Goal: Find specific page/section

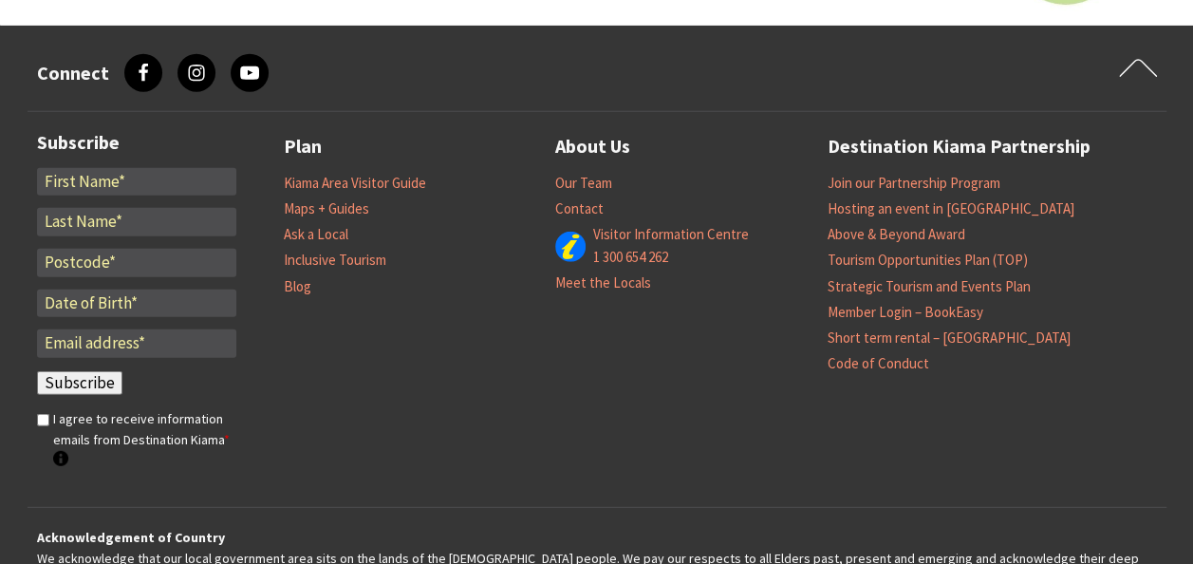
scroll to position [6037, 0]
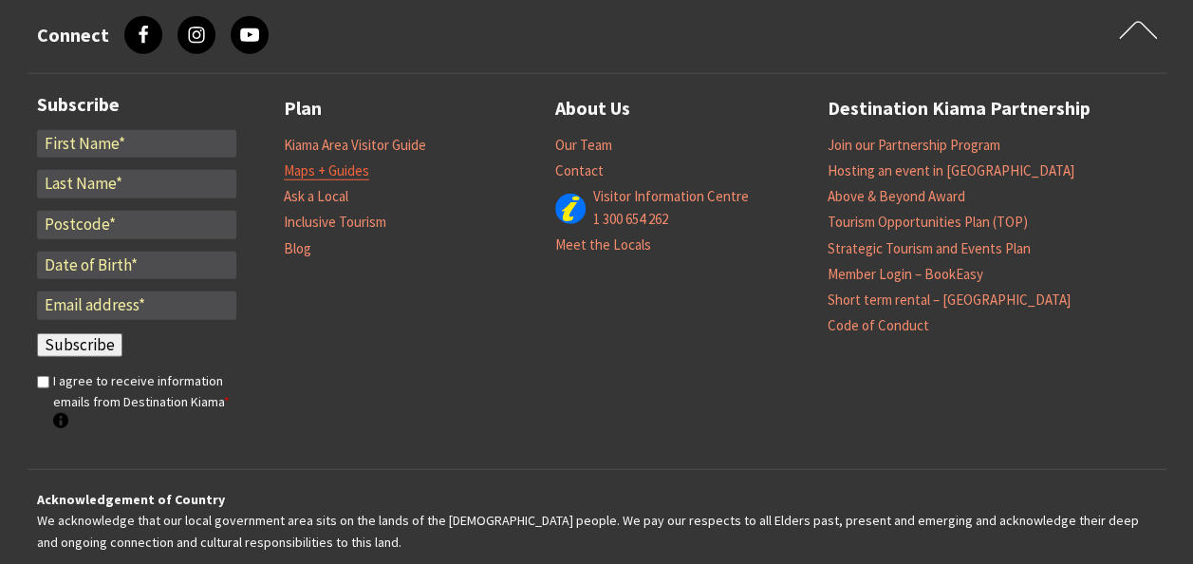
click at [345, 176] on link "Maps + Guides" at bounding box center [326, 170] width 85 height 19
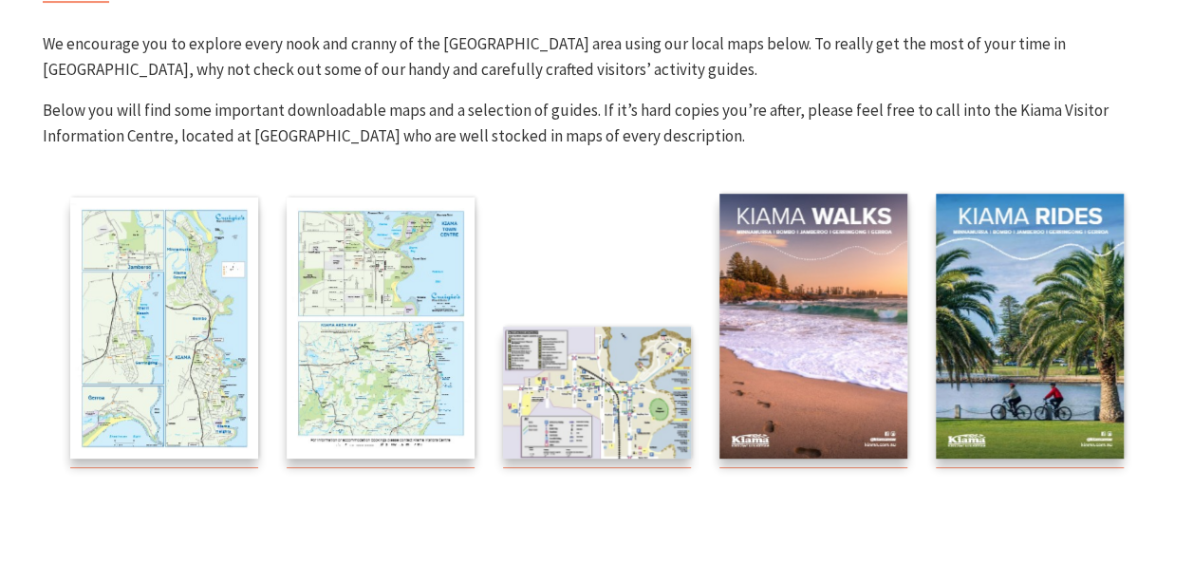
scroll to position [304, 0]
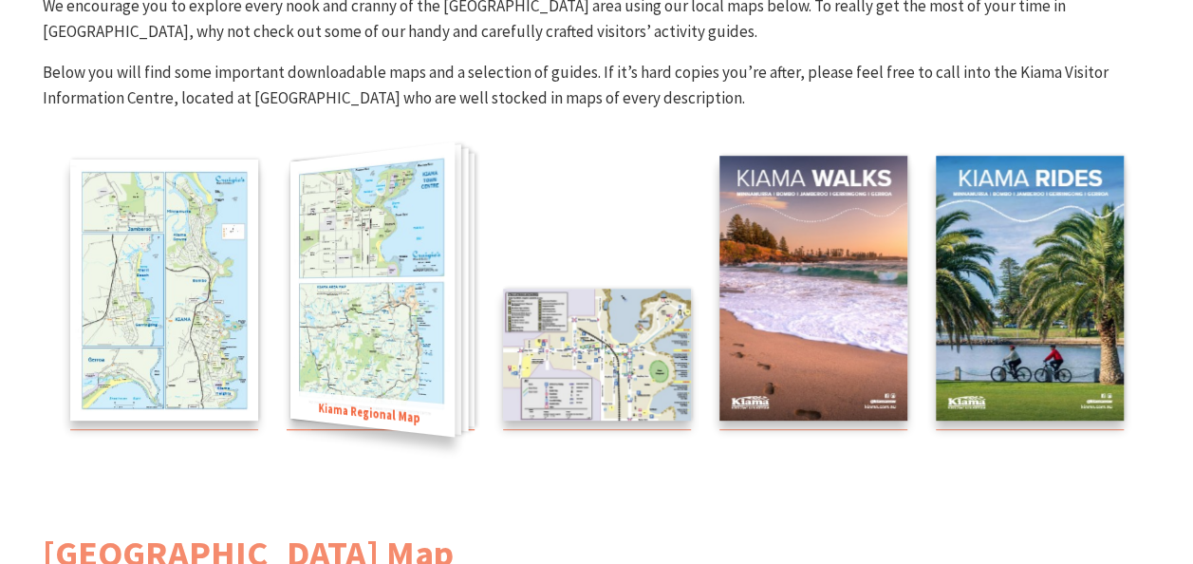
click at [371, 304] on img at bounding box center [371, 289] width 164 height 295
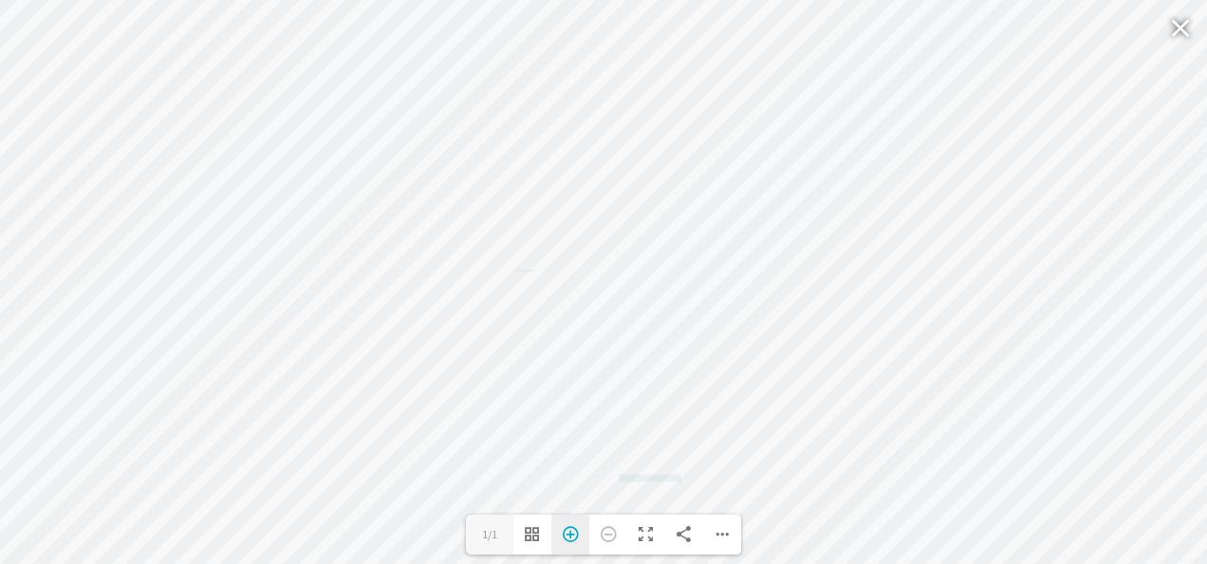
click at [564, 530] on div "Zoom In" at bounding box center [570, 534] width 38 height 40
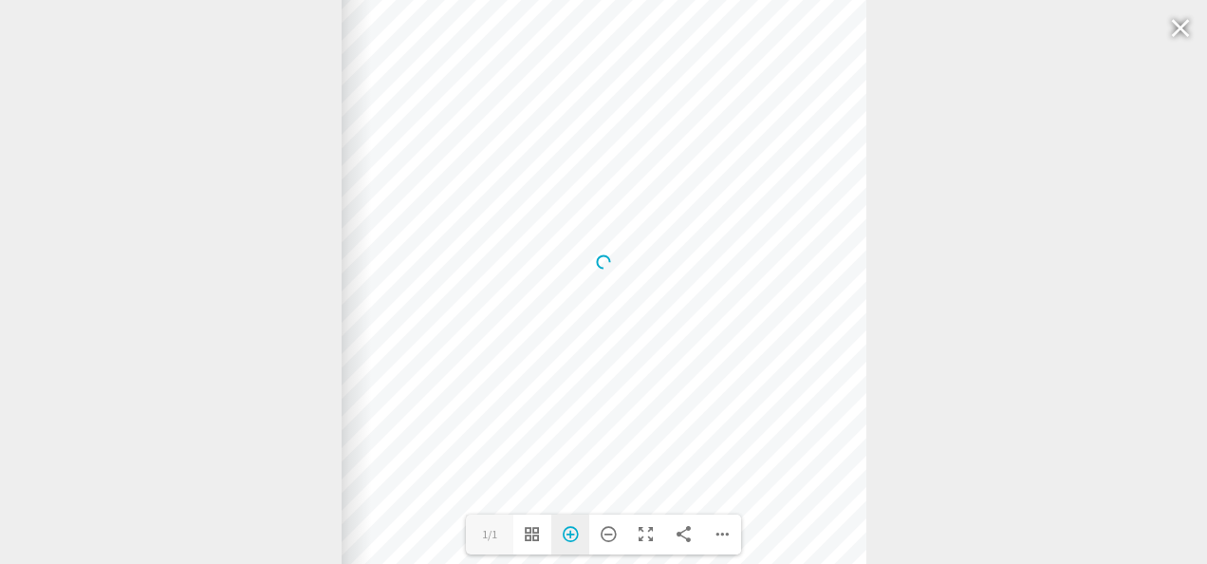
click at [564, 530] on div "Zoom In" at bounding box center [570, 534] width 38 height 40
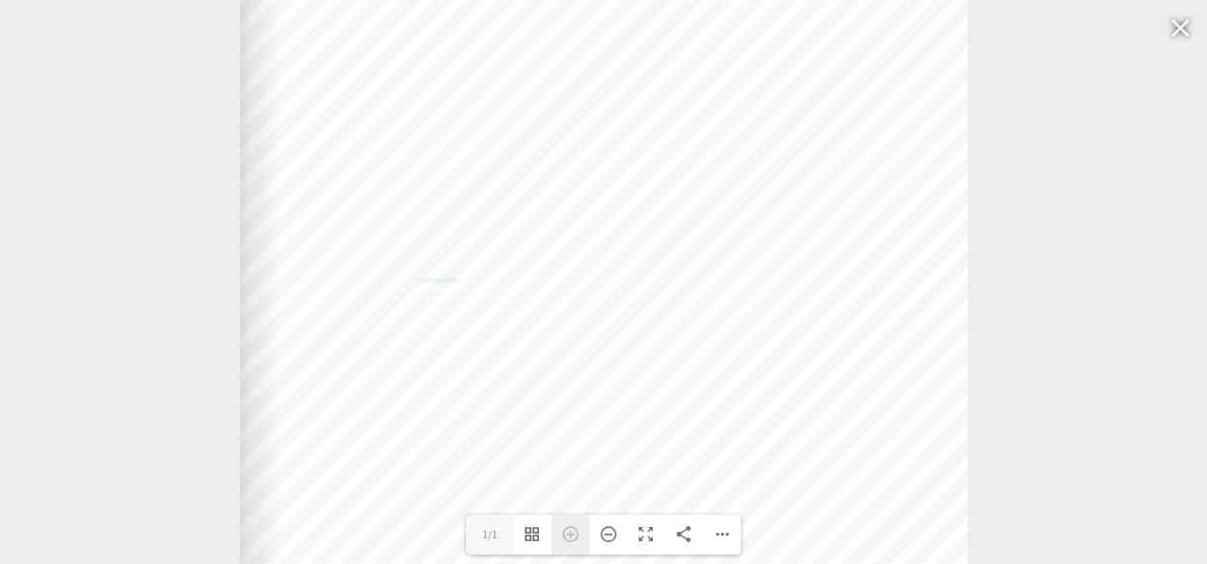
click at [564, 530] on div "Zoom In" at bounding box center [570, 534] width 38 height 40
click at [1179, 27] on div at bounding box center [1181, 28] width 44 height 46
